Goal: Information Seeking & Learning: Find specific fact

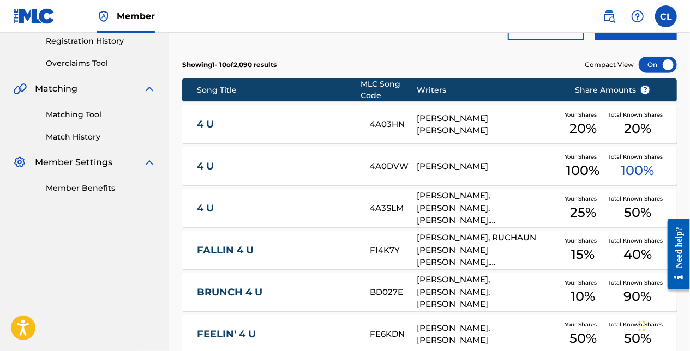
scroll to position [218, 0]
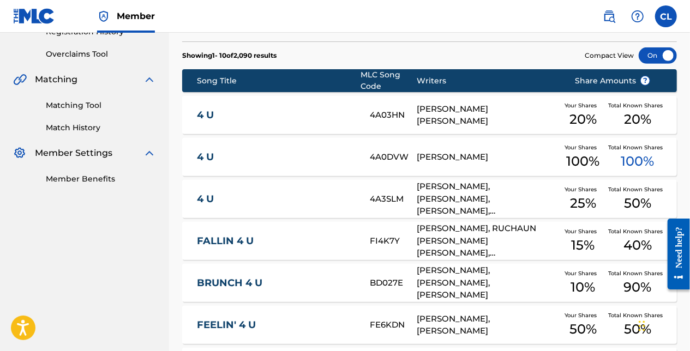
drag, startPoint x: 78, startPoint y: 123, endPoint x: 180, endPoint y: 131, distance: 102.3
click at [78, 123] on link "Match History" at bounding box center [101, 127] width 110 height 11
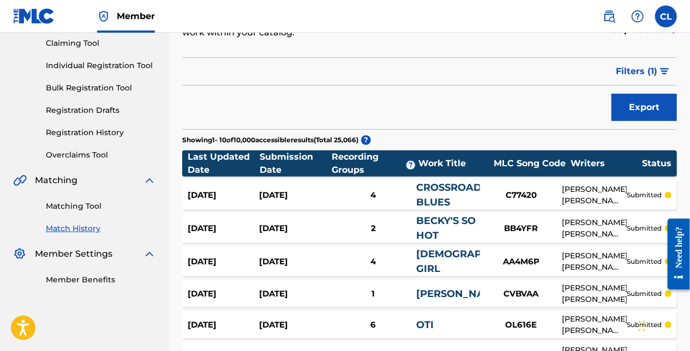
scroll to position [8, 0]
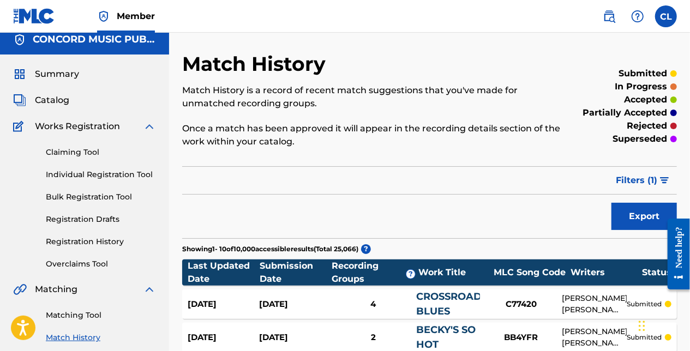
click at [640, 213] on button "Export" at bounding box center [643, 216] width 65 height 27
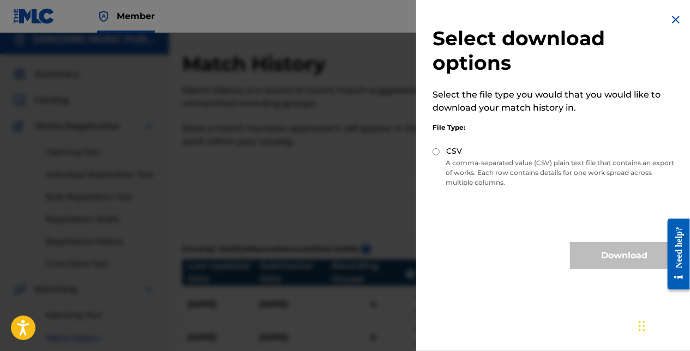
click at [439, 154] on input "CSV" at bounding box center [435, 151] width 7 height 7
radio input "true"
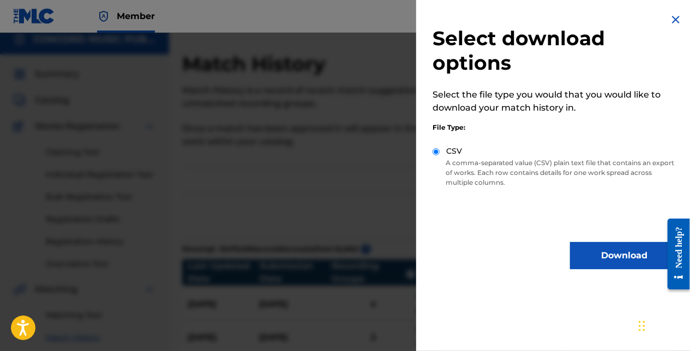
click at [581, 241] on div "Select download options Select the file type you would that you would like to d…" at bounding box center [555, 141] width 279 height 282
click at [583, 251] on button "Download" at bounding box center [624, 255] width 109 height 27
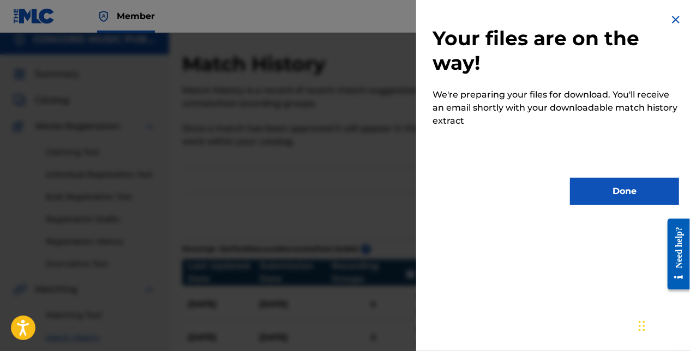
click at [630, 185] on button "Done" at bounding box center [624, 191] width 109 height 27
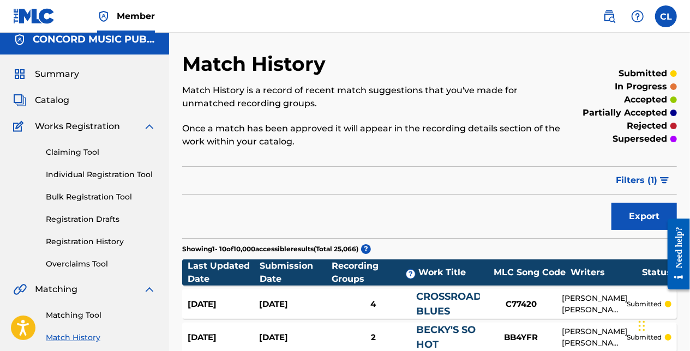
click at [52, 105] on span "Catalog" at bounding box center [52, 100] width 34 height 13
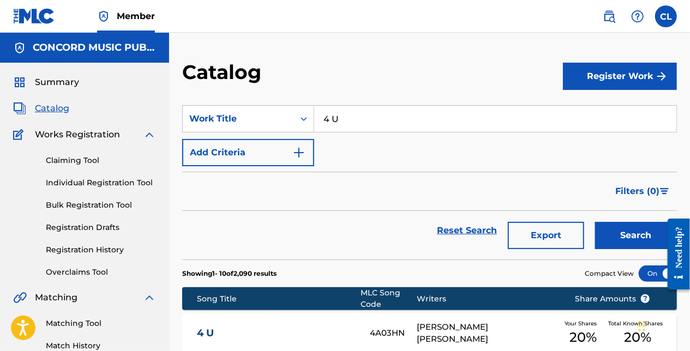
click at [360, 125] on input "4 U" at bounding box center [495, 119] width 362 height 26
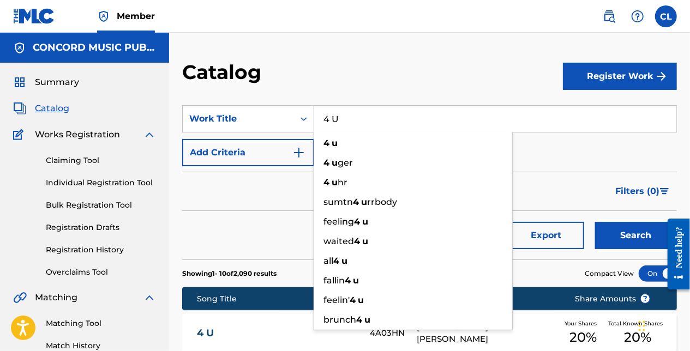
click at [360, 125] on input "4 U" at bounding box center [495, 119] width 362 height 26
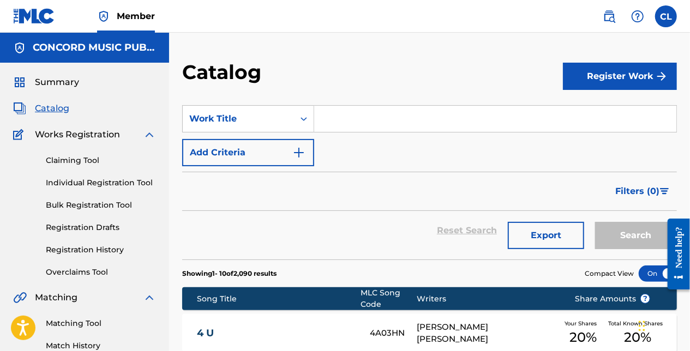
paste input "4 U"
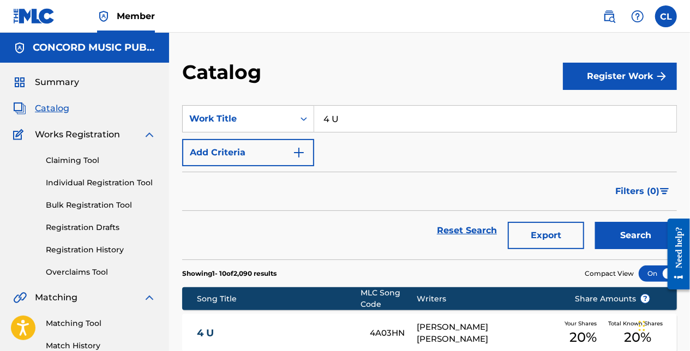
click at [623, 222] on button "Search" at bounding box center [636, 235] width 82 height 27
click at [345, 117] on input "4 U" at bounding box center [495, 119] width 362 height 26
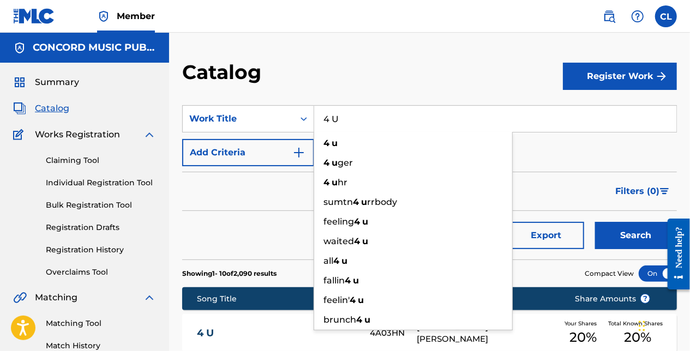
paste input "Diamonds"
type input "Diamonds"
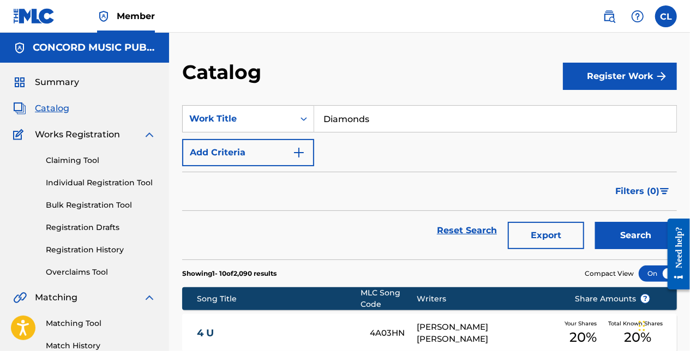
drag, startPoint x: 263, startPoint y: 153, endPoint x: 254, endPoint y: 23, distance: 130.1
click at [263, 153] on button "Add Criteria" at bounding box center [248, 152] width 132 height 27
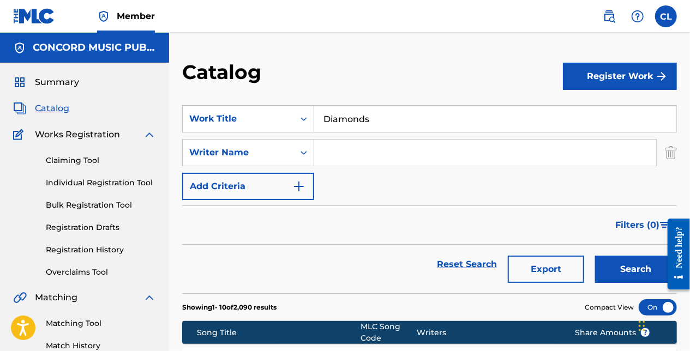
click at [344, 155] on input "Search Form" at bounding box center [485, 153] width 342 height 26
paste input "[PERSON_NAME]"
type input "[PERSON_NAME]"
click at [628, 272] on button "Search" at bounding box center [636, 269] width 82 height 27
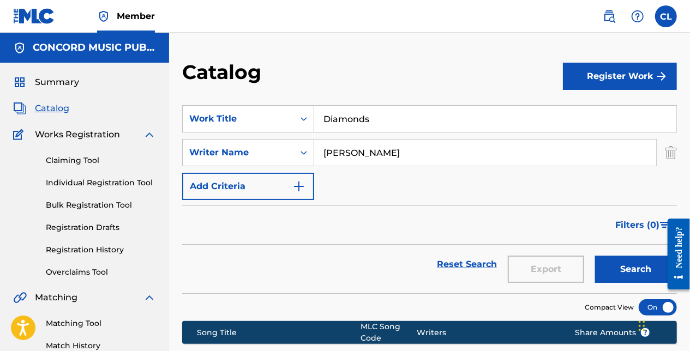
click at [354, 117] on input "Diamonds" at bounding box center [495, 119] width 362 height 26
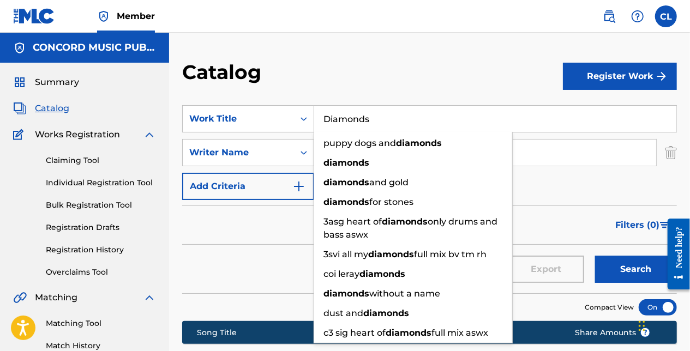
paste input "It's All Right"
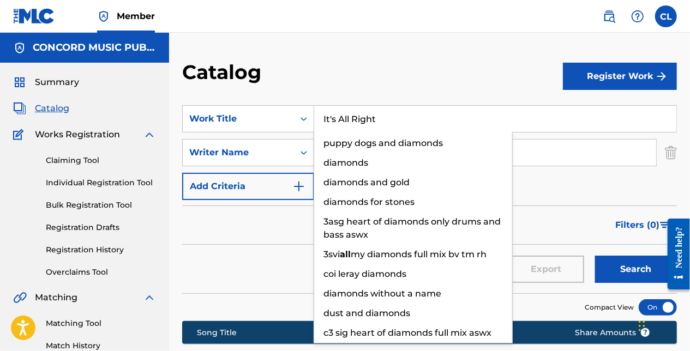
click at [368, 79] on div "Catalog" at bounding box center [372, 76] width 381 height 32
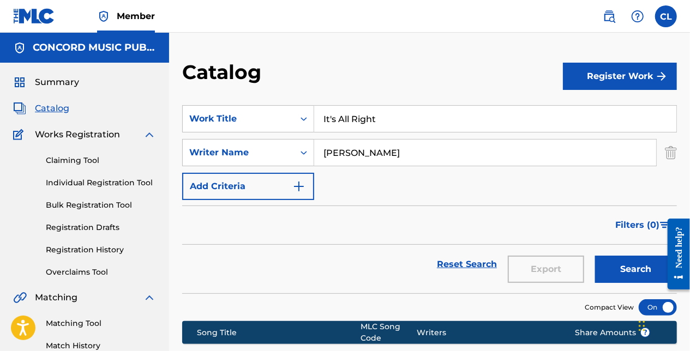
click at [670, 154] on img "Search Form" at bounding box center [671, 152] width 12 height 27
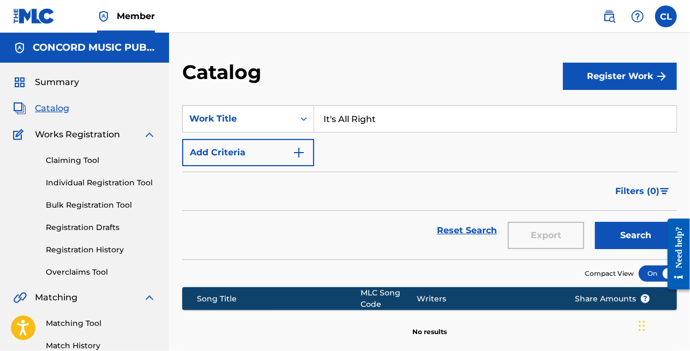
click at [642, 230] on button "Search" at bounding box center [636, 235] width 82 height 27
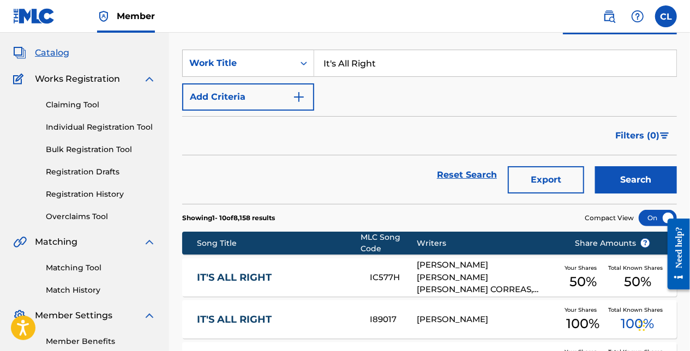
scroll to position [164, 0]
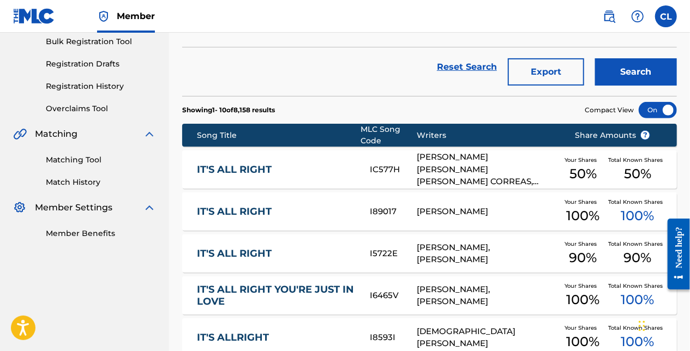
click at [386, 16] on nav "Member CL [PERSON_NAME] Langan [EMAIL_ADDRESS][PERSON_NAME][DOMAIN_NAME] Notifi…" at bounding box center [345, 16] width 690 height 33
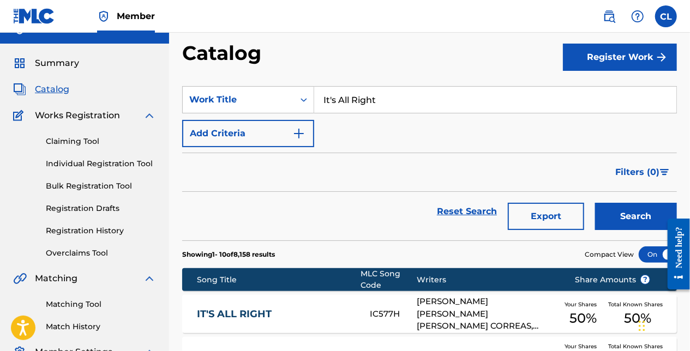
scroll to position [0, 0]
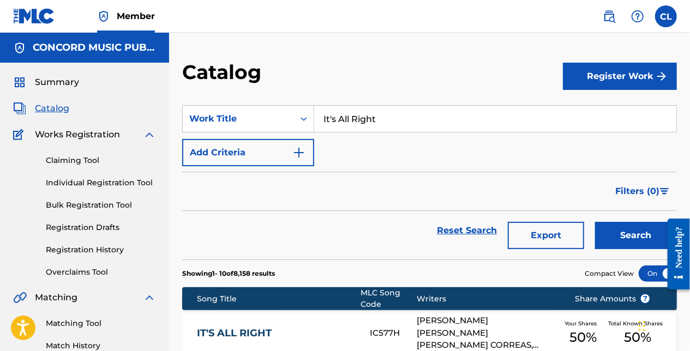
click at [263, 188] on div "Filters ( 0 )" at bounding box center [429, 191] width 495 height 39
click at [231, 12] on nav "Member CL [PERSON_NAME] Langan [EMAIL_ADDRESS][PERSON_NAME][DOMAIN_NAME] Notifi…" at bounding box center [345, 16] width 690 height 33
click at [336, 113] on input "It's All Right" at bounding box center [495, 119] width 362 height 26
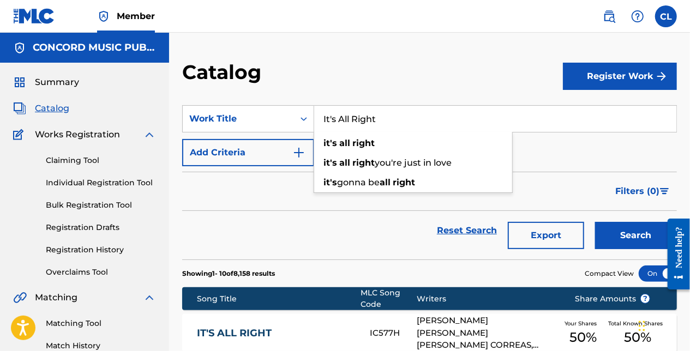
click at [336, 113] on input "It's All Right" at bounding box center [495, 119] width 362 height 26
paste input "Dreams"
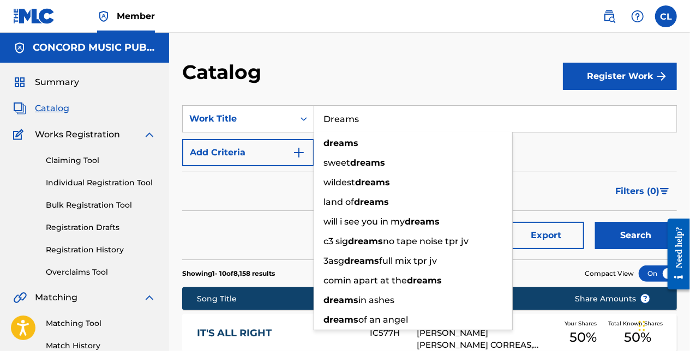
type input "Dreams"
click at [342, 70] on div "Catalog" at bounding box center [372, 76] width 381 height 32
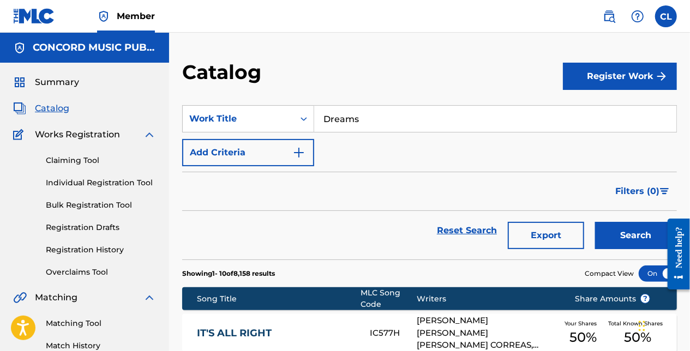
click at [613, 228] on button "Search" at bounding box center [636, 235] width 82 height 27
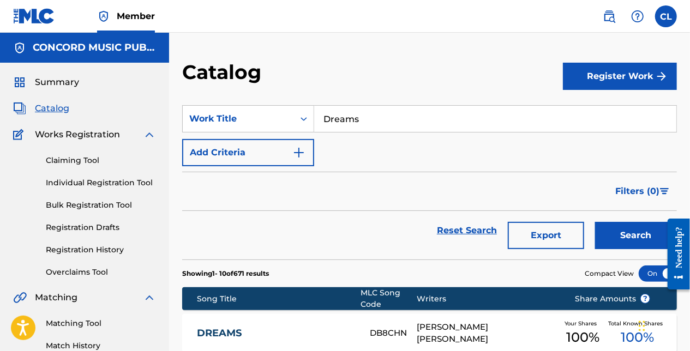
click at [270, 148] on button "Add Criteria" at bounding box center [248, 152] width 132 height 27
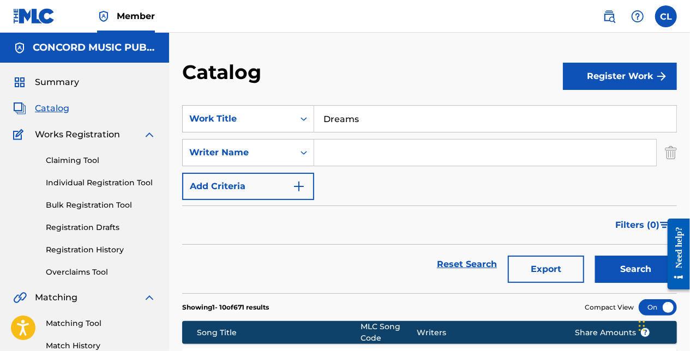
click at [338, 149] on input "Search Form" at bounding box center [485, 153] width 342 height 26
click at [332, 150] on input "Search Form" at bounding box center [485, 153] width 342 height 26
paste input "Sacchi"
type input "Sacchi"
click at [626, 276] on button "Search" at bounding box center [636, 269] width 82 height 27
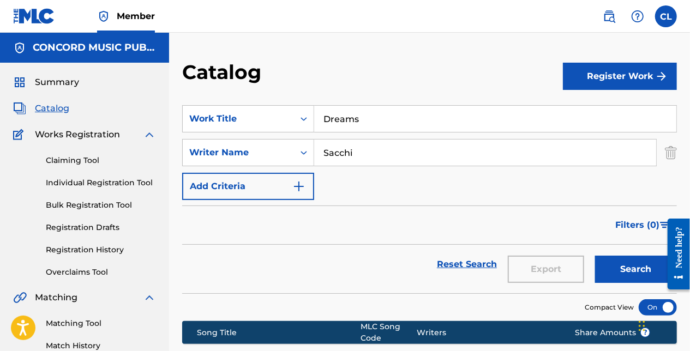
click at [637, 261] on button "Search" at bounding box center [636, 269] width 82 height 27
click at [333, 122] on input "Dreams" at bounding box center [495, 119] width 362 height 26
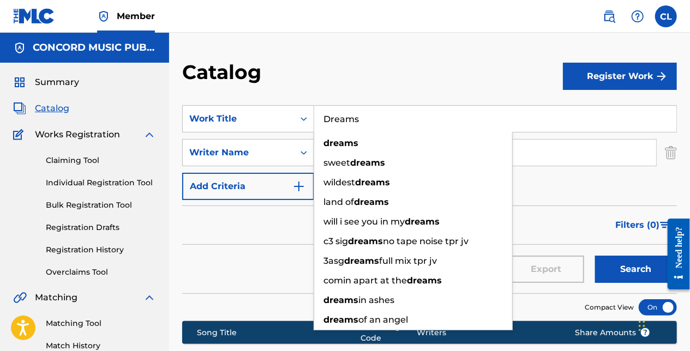
paste input "Fallin"
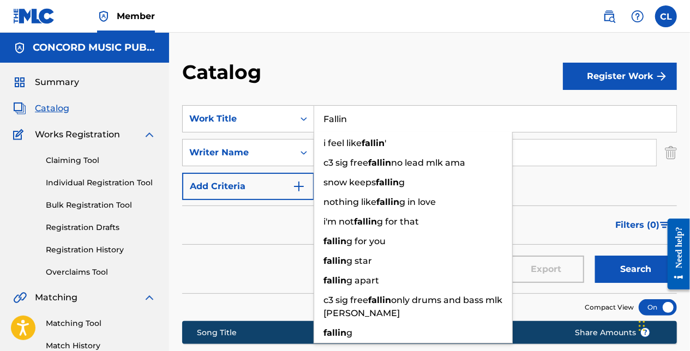
type input "Fallin"
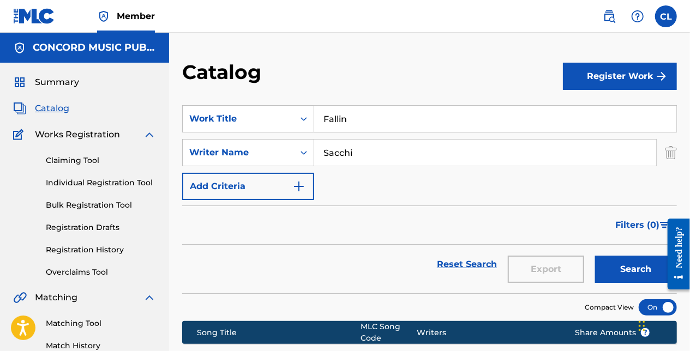
click at [544, 150] on input "Sacchi" at bounding box center [485, 153] width 342 height 26
paste input "[PERSON_NAME]"
type input "[PERSON_NAME]"
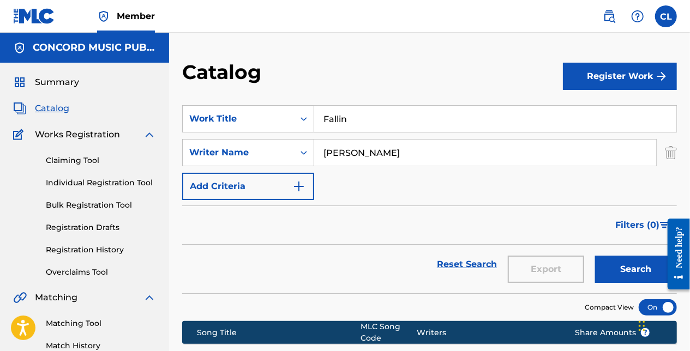
click at [653, 272] on button "Search" at bounding box center [636, 269] width 82 height 27
click at [272, 34] on div "Catalog Register Work SearchWithCriteriaf8fe389c-761a-421b-8524-f837dd90f935 Wo…" at bounding box center [429, 224] width 521 height 383
click at [261, 35] on div "Catalog Register Work SearchWithCriteriaf8fe389c-761a-421b-8524-f837dd90f935 Wo…" at bounding box center [429, 224] width 521 height 383
click at [356, 115] on input "Fallin" at bounding box center [495, 119] width 362 height 26
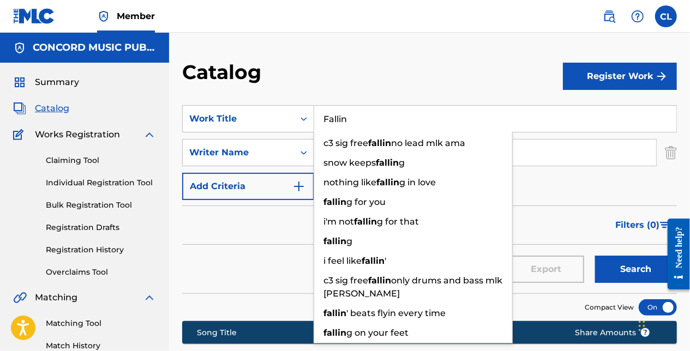
click at [349, 83] on div "Catalog" at bounding box center [372, 76] width 381 height 32
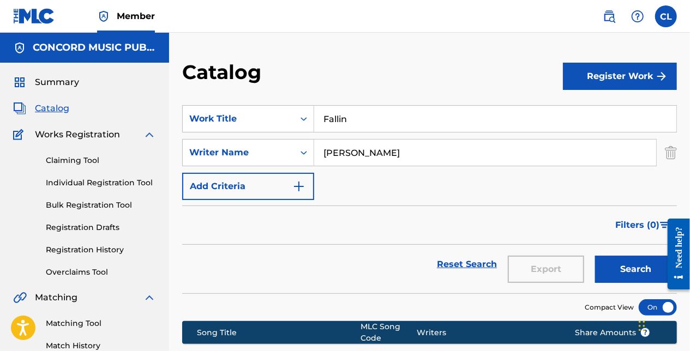
click at [363, 150] on input "[PERSON_NAME]" at bounding box center [485, 153] width 342 height 26
click at [634, 274] on button "Search" at bounding box center [636, 269] width 82 height 27
click at [347, 121] on input "Fallin" at bounding box center [495, 119] width 362 height 26
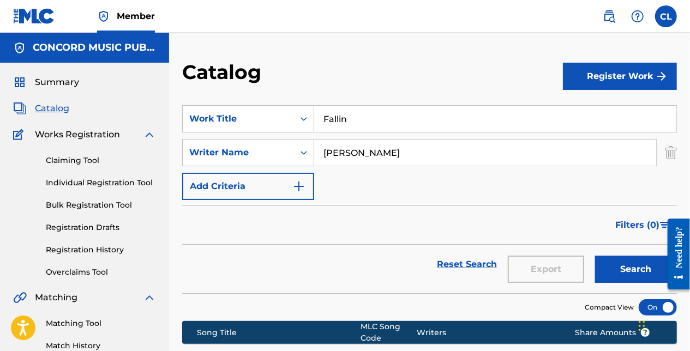
paste input "O Little Town of [GEOGRAPHIC_DATA]"
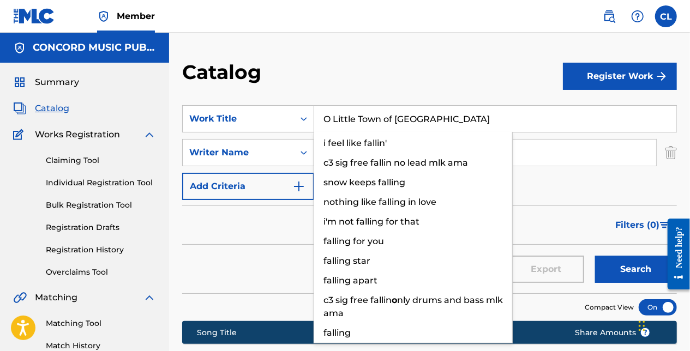
type input "O Little Town of [GEOGRAPHIC_DATA]"
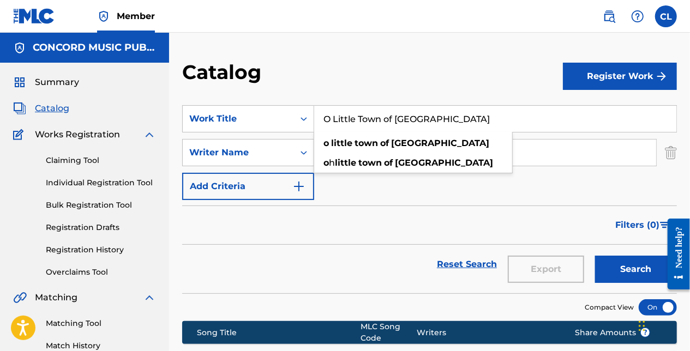
click at [589, 152] on input "[PERSON_NAME]" at bounding box center [485, 153] width 342 height 26
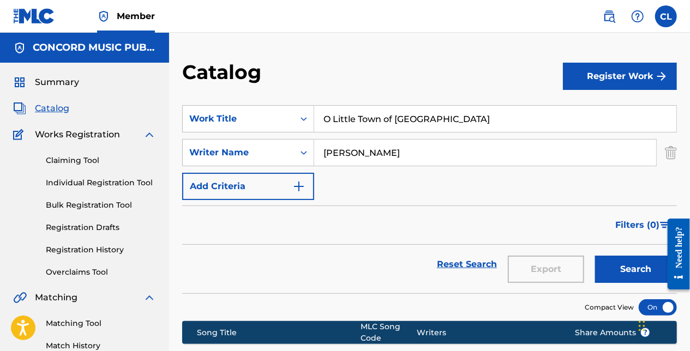
click at [589, 152] on input "[PERSON_NAME]" at bounding box center [485, 153] width 342 height 26
paste input "[PERSON_NAME]"
type input "[PERSON_NAME]"
click at [625, 273] on button "Search" at bounding box center [636, 269] width 82 height 27
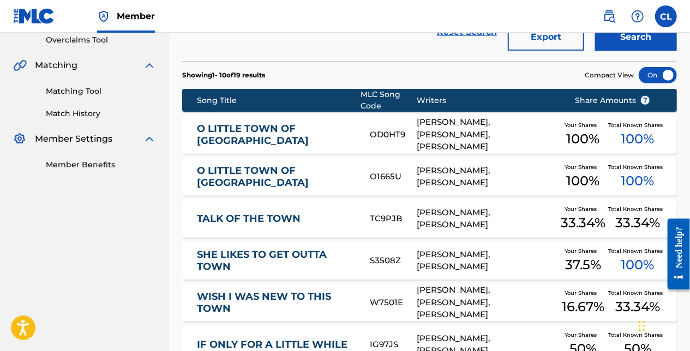
scroll to position [218, 0]
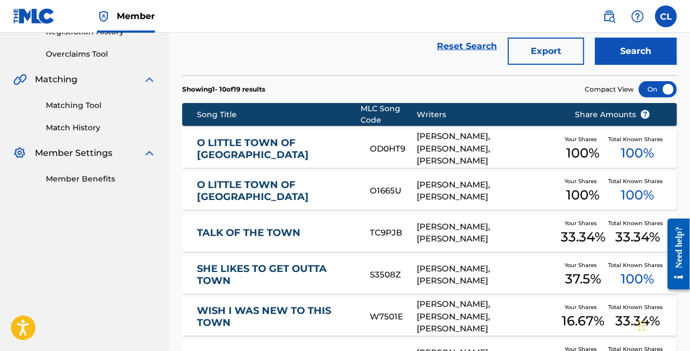
click at [254, 47] on div "Reset Search Export Search" at bounding box center [429, 46] width 495 height 39
